Goal: Information Seeking & Learning: Learn about a topic

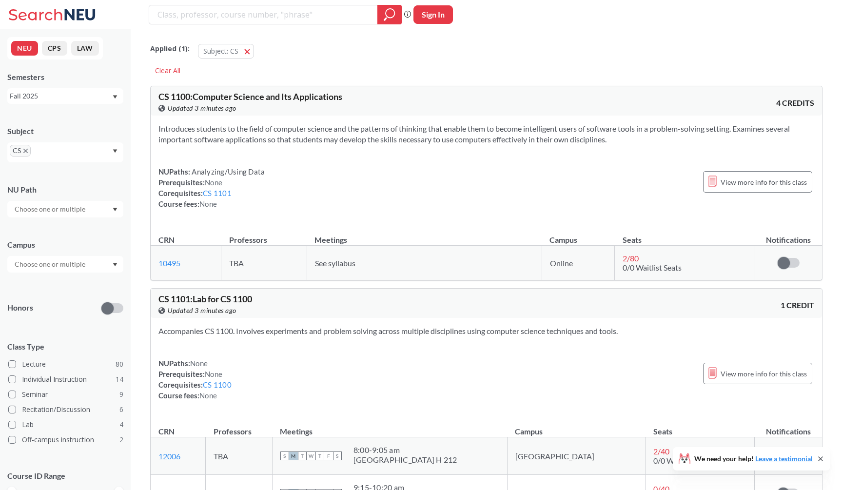
scroll to position [8610, 0]
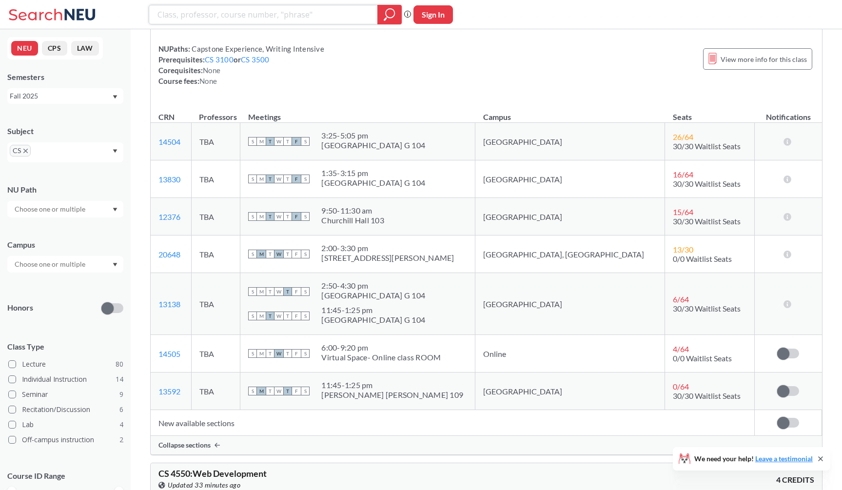
click at [285, 17] on input "search" at bounding box center [263, 14] width 214 height 17
click at [26, 153] on span "CS" at bounding box center [20, 151] width 21 height 12
click at [27, 147] on span "CS" at bounding box center [20, 151] width 21 height 12
click at [25, 148] on span "CS" at bounding box center [20, 151] width 21 height 12
click at [24, 147] on span "CS" at bounding box center [20, 151] width 21 height 12
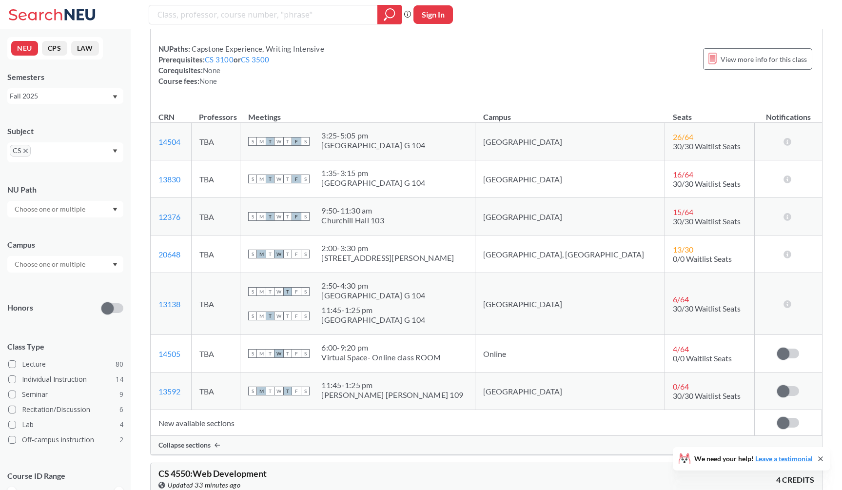
click at [24, 147] on span "CS" at bounding box center [20, 151] width 21 height 12
click at [25, 149] on icon "X to remove pill" at bounding box center [25, 151] width 4 height 4
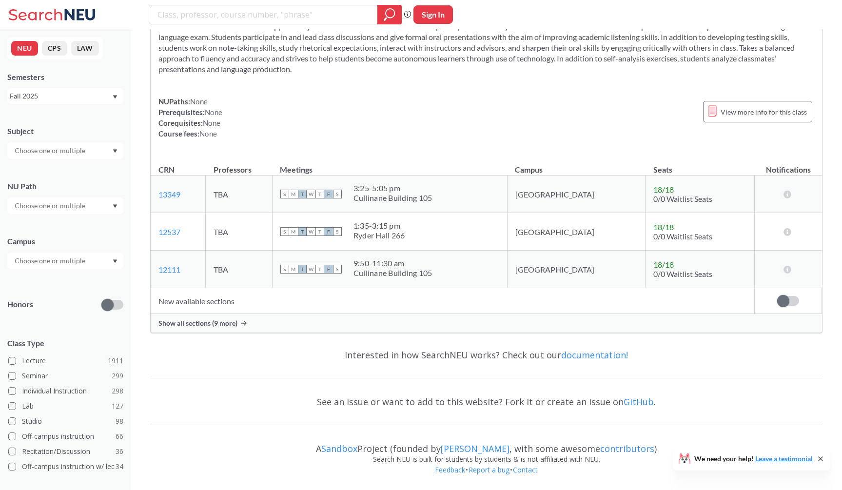
scroll to position [2923, 0]
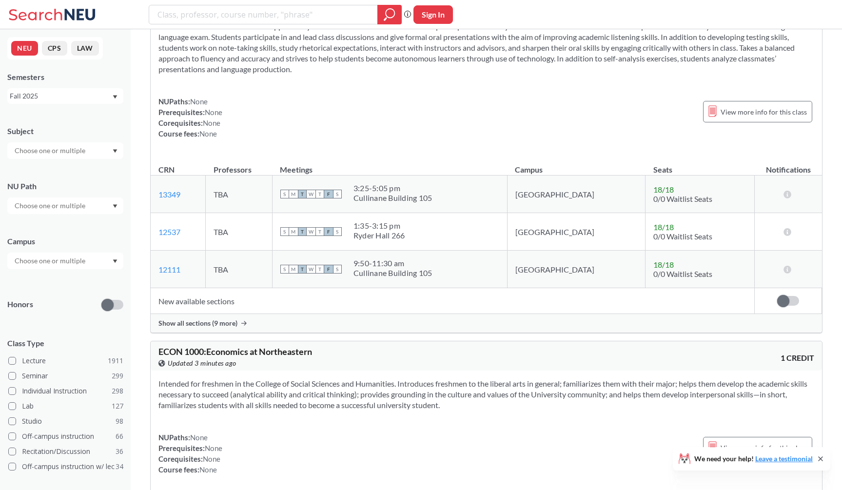
click at [196, 26] on div "Phrase search guarantees the exact search appears in the results. Ex. If you wa…" at bounding box center [421, 14] width 842 height 29
click at [196, 25] on div "Phrase search guarantees the exact search appears in the results. Ex. If you wa…" at bounding box center [421, 14] width 842 height 29
click at [201, 20] on input "search" at bounding box center [263, 14] width 214 height 17
type input "geometry"
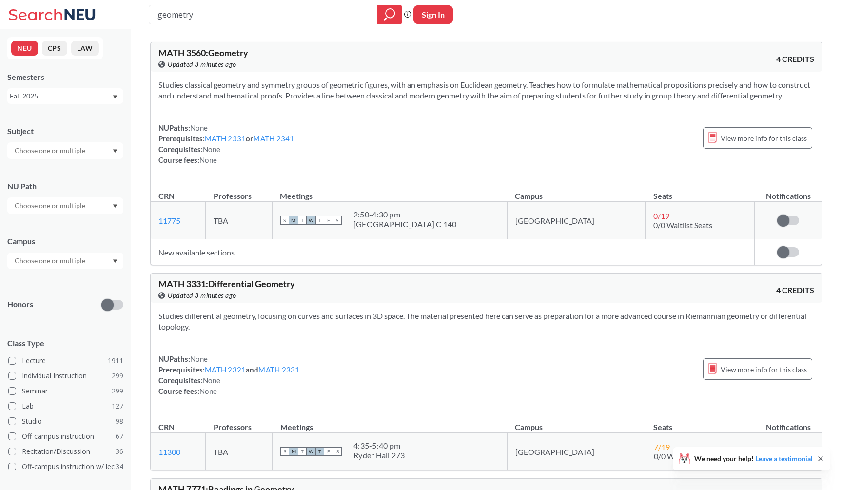
click at [387, 69] on div "View this course on Banner. Updated 3 minutes ago" at bounding box center [322, 64] width 328 height 11
click at [289, 79] on section "Studies classical geometry and symmetry groups of geometric figures, with an em…" at bounding box center [485, 89] width 655 height 21
click at [324, 141] on div "NUPaths: None Prerequisites: MATH 2331 or MATH 2341 Corequisites: None Course f…" at bounding box center [485, 143] width 655 height 43
click at [249, 76] on div "Studies classical geometry and symmetry groups of geometric figures, with an em…" at bounding box center [486, 126] width 671 height 109
click at [448, 141] on div "NUPaths: None Prerequisites: MATH 2331 or MATH 2341 Corequisites: None Course f…" at bounding box center [485, 143] width 655 height 43
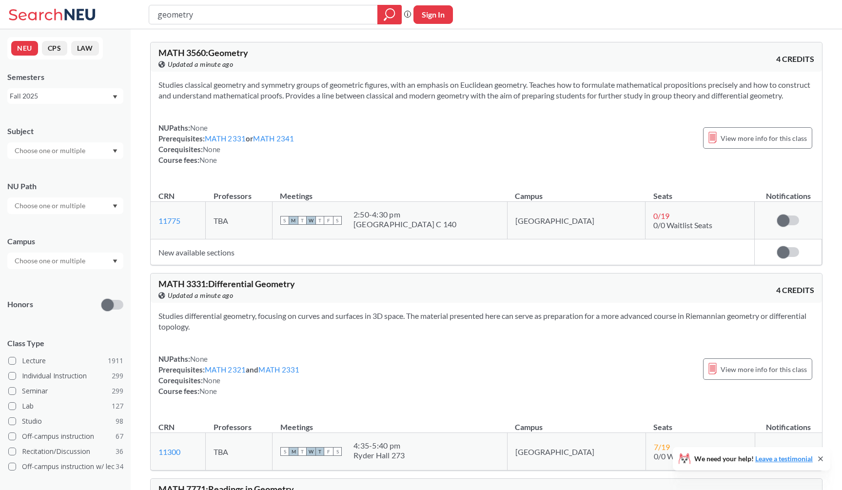
click at [308, 93] on section "Studies classical geometry and symmetry groups of geometric figures, with an em…" at bounding box center [485, 89] width 655 height 21
click at [313, 101] on section "Studies classical geometry and symmetry groups of geometric figures, with an em…" at bounding box center [485, 89] width 655 height 21
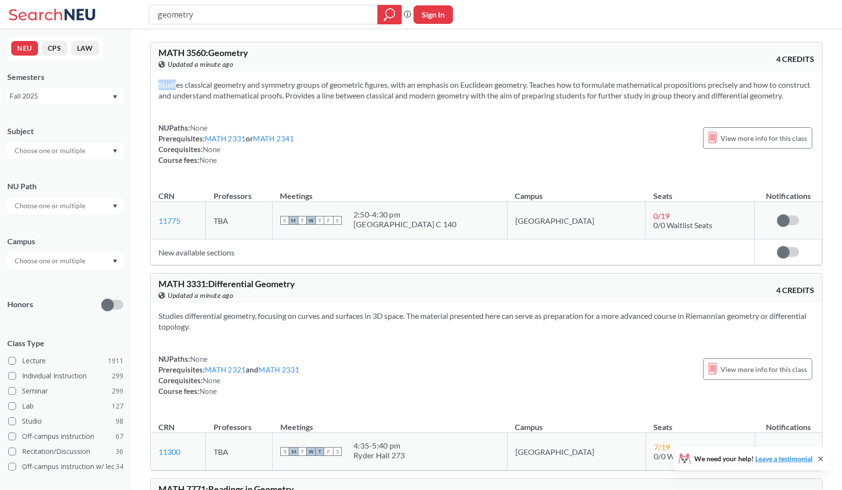
click at [313, 101] on section "Studies classical geometry and symmetry groups of geometric figures, with an em…" at bounding box center [485, 89] width 655 height 21
click at [336, 101] on section "Studies classical geometry and symmetry groups of geometric figures, with an em…" at bounding box center [485, 89] width 655 height 21
click at [369, 94] on section "Studies classical geometry and symmetry groups of geometric figures, with an em…" at bounding box center [485, 89] width 655 height 21
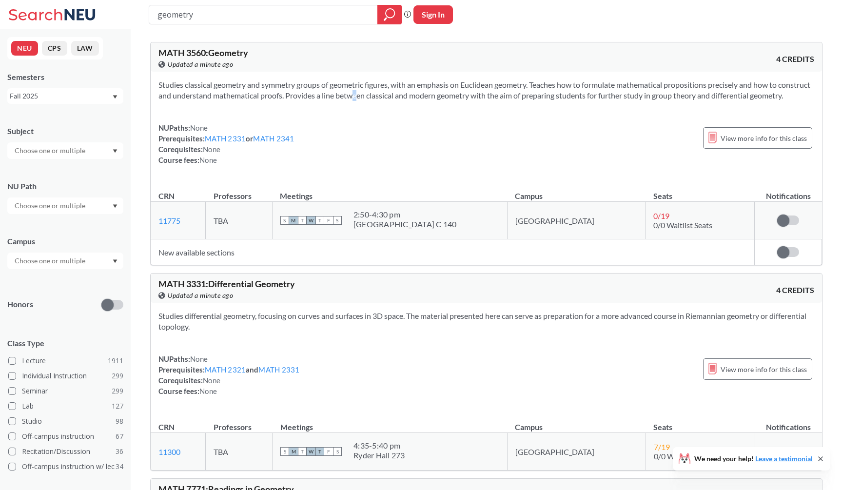
click at [369, 94] on section "Studies classical geometry and symmetry groups of geometric figures, with an em…" at bounding box center [485, 89] width 655 height 21
click at [397, 96] on section "Studies classical geometry and symmetry groups of geometric figures, with an em…" at bounding box center [485, 89] width 655 height 21
click at [435, 96] on section "Studies classical geometry and symmetry groups of geometric figures, with an em…" at bounding box center [485, 89] width 655 height 21
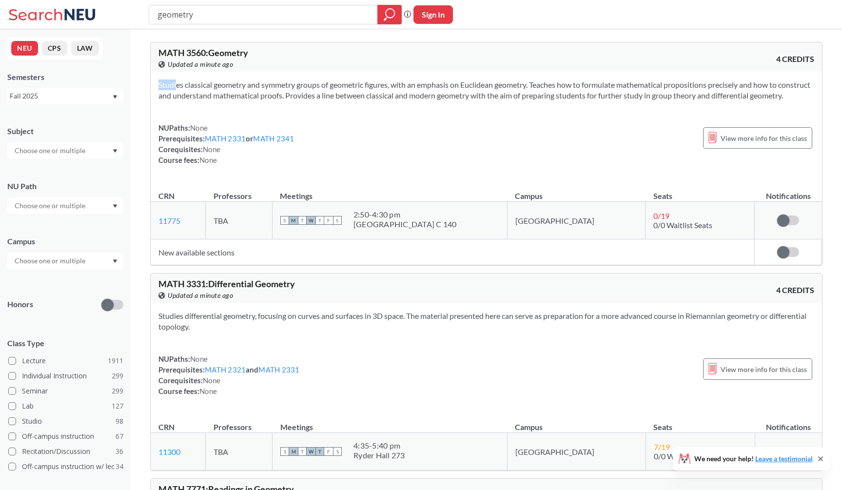
click at [435, 96] on section "Studies classical geometry and symmetry groups of geometric figures, with an em…" at bounding box center [485, 89] width 655 height 21
click at [485, 96] on section "Studies classical geometry and symmetry groups of geometric figures, with an em…" at bounding box center [485, 89] width 655 height 21
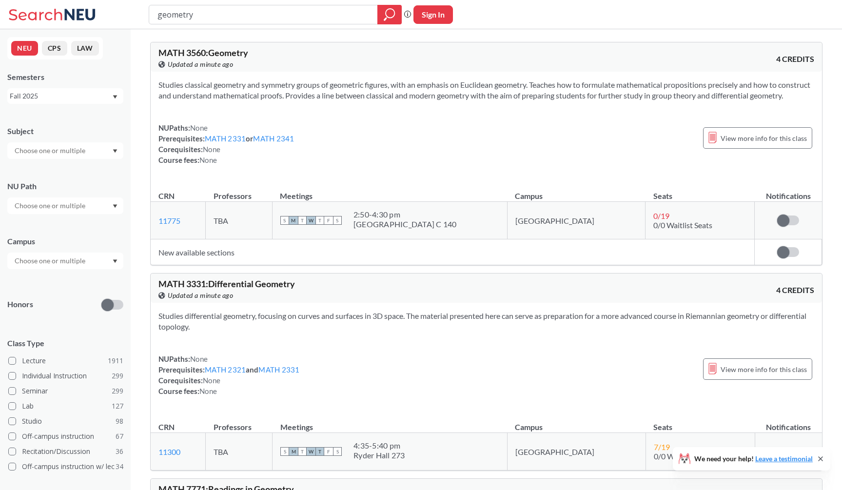
click at [525, 98] on section "Studies classical geometry and symmetry groups of geometric figures, with an em…" at bounding box center [485, 89] width 655 height 21
click at [532, 97] on section "Studies classical geometry and symmetry groups of geometric figures, with an em…" at bounding box center [485, 89] width 655 height 21
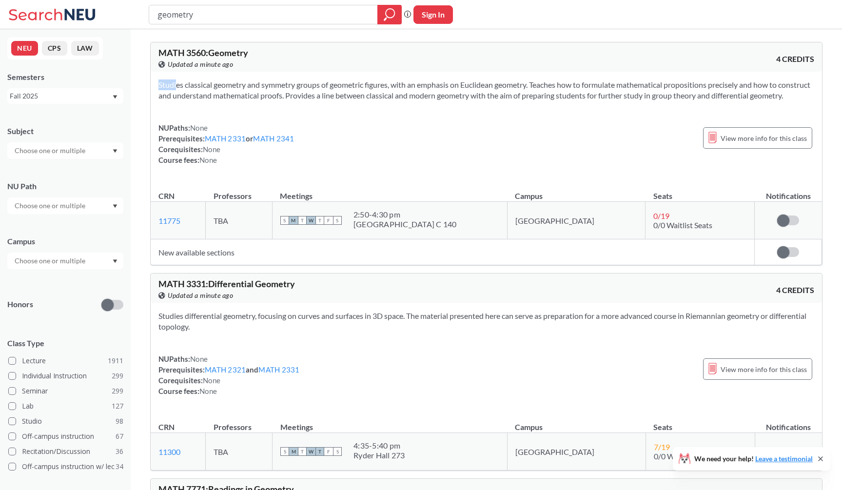
click at [532, 97] on section "Studies classical geometry and symmetry groups of geometric figures, with an em…" at bounding box center [485, 89] width 655 height 21
click at [539, 100] on section "Studies classical geometry and symmetry groups of geometric figures, with an em…" at bounding box center [485, 89] width 655 height 21
click at [739, 6] on div "geometry Phrase search guarantees the exact search appears in the results. Ex. …" at bounding box center [421, 14] width 842 height 29
click at [739, 1] on div "geometry Phrase search guarantees the exact search appears in the results. Ex. …" at bounding box center [421, 14] width 842 height 29
click at [371, 101] on section "Studies classical geometry and symmetry groups of geometric figures, with an em…" at bounding box center [485, 89] width 655 height 21
